Goal: Navigation & Orientation: Understand site structure

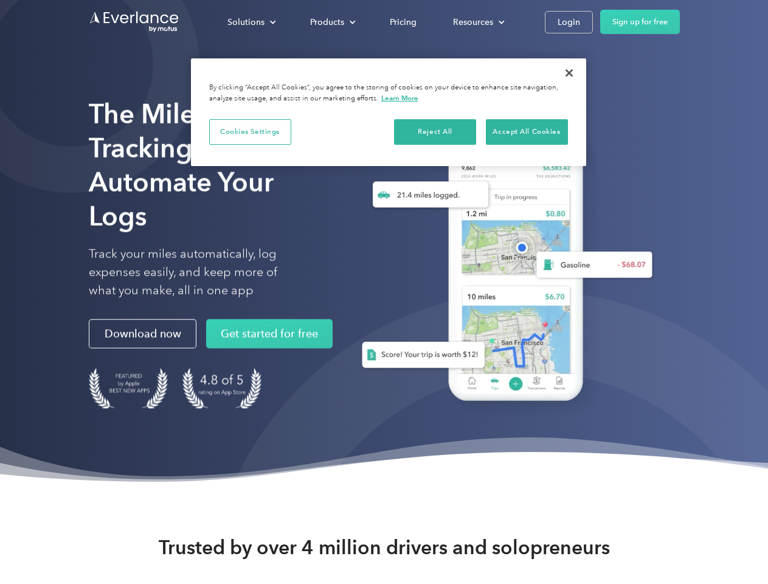
click at [251, 22] on div "Solutions" at bounding box center [245, 22] width 37 height 15
click at [331, 22] on div "Products" at bounding box center [327, 22] width 34 height 15
click at [477, 22] on div "Resources" at bounding box center [473, 22] width 40 height 15
click at [250, 131] on button "Cookies Settings" at bounding box center [250, 132] width 82 height 26
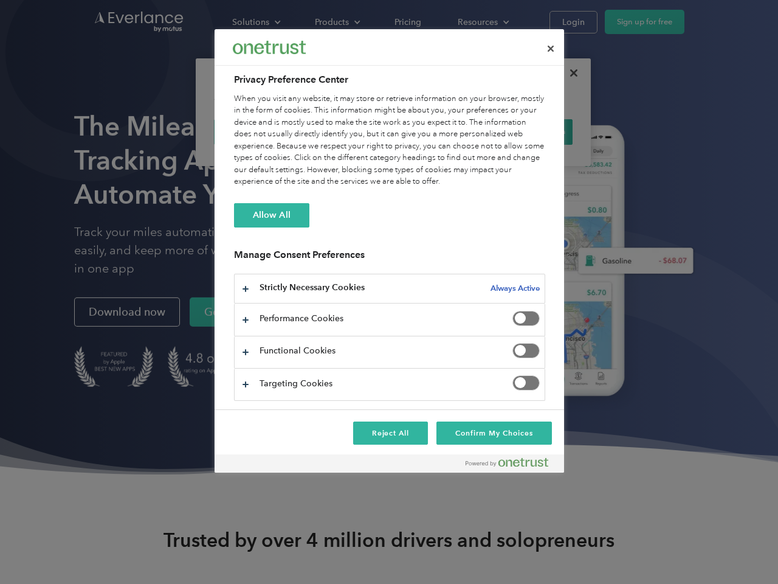
click at [435, 131] on div "When you visit any website, it may store or retrieve information on your browse…" at bounding box center [389, 140] width 311 height 95
click at [526, 131] on div "When you visit any website, it may store or retrieve information on your browse…" at bounding box center [389, 140] width 311 height 95
click at [569, 73] on div at bounding box center [389, 292] width 778 height 584
